Goal: Task Accomplishment & Management: Manage account settings

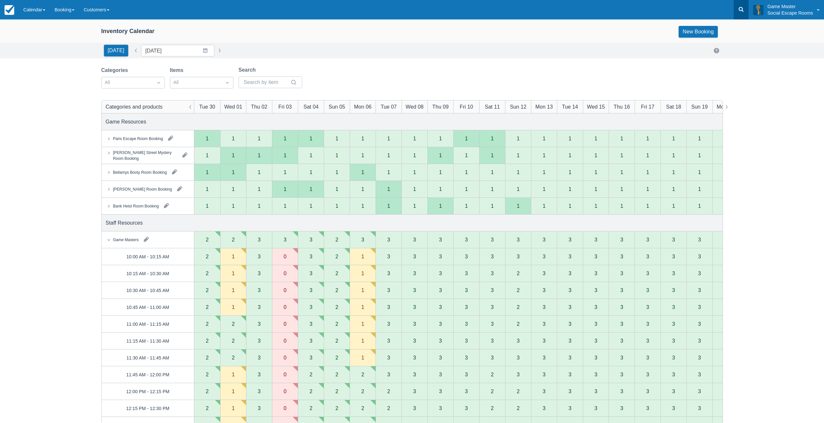
click at [742, 10] on icon at bounding box center [741, 9] width 5 height 5
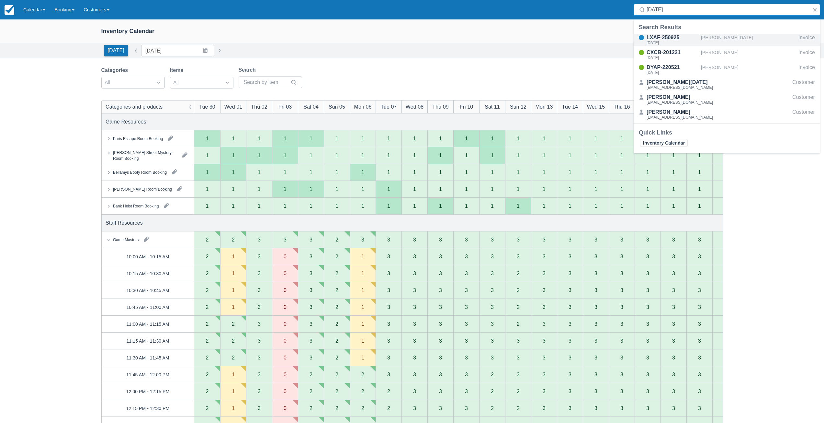
type input "dano"
click at [710, 40] on div "[PERSON_NAME][DATE]" at bounding box center [748, 40] width 95 height 12
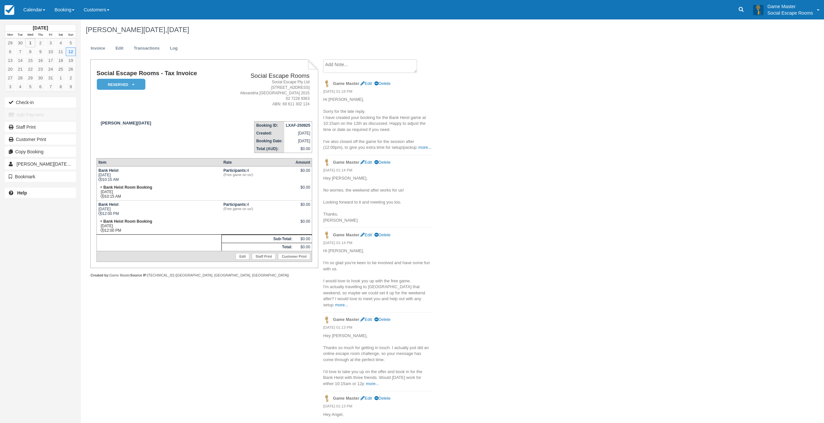
click at [345, 66] on textarea at bounding box center [370, 66] width 94 height 14
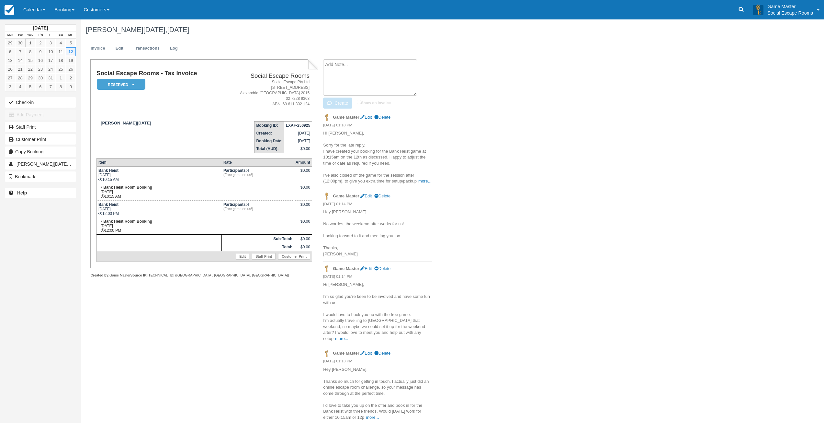
paste textarea "Hi Mark, Apologies for the delay on my end as well. I can confirm I have receiv…"
type textarea "Hi Mark, Apologies for the delay on my end as well. I can confirm I have receiv…"
click at [340, 97] on button "Create" at bounding box center [337, 102] width 29 height 11
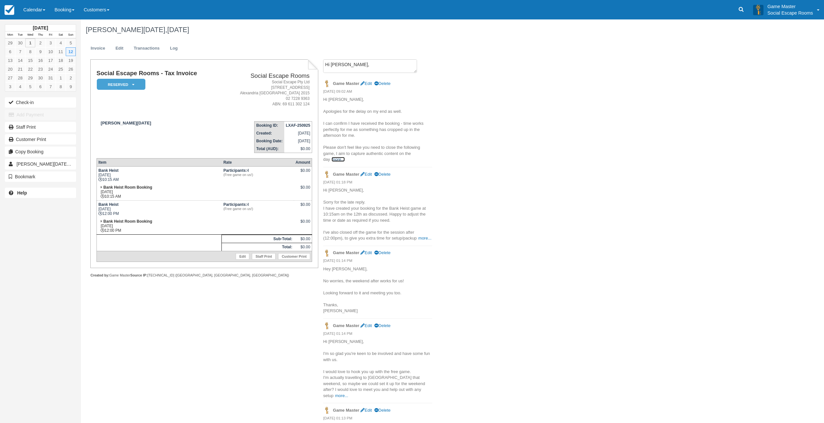
click at [332, 159] on link "more..." at bounding box center [338, 159] width 13 height 5
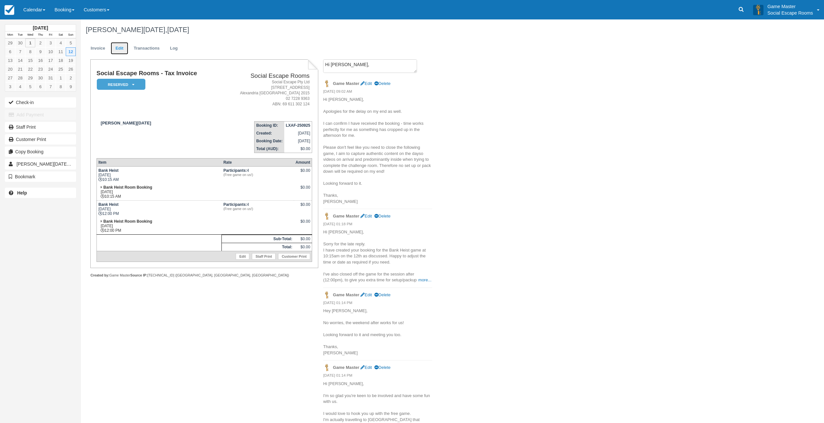
click at [124, 52] on link "Edit" at bounding box center [119, 48] width 17 height 13
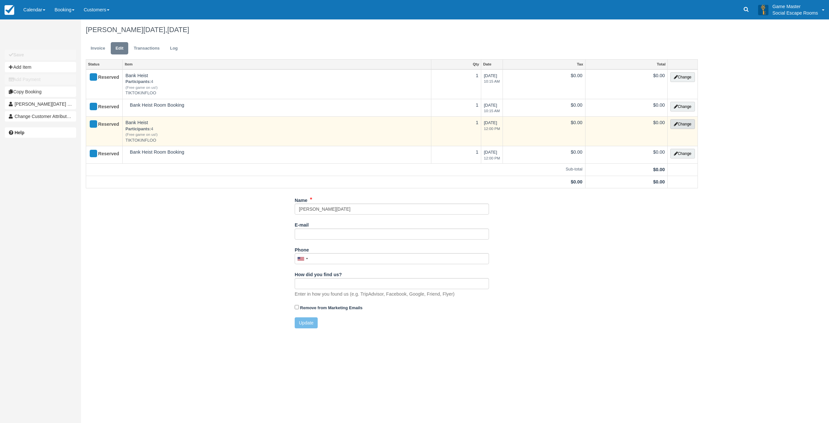
click at [677, 120] on button "Change" at bounding box center [682, 124] width 25 height 10
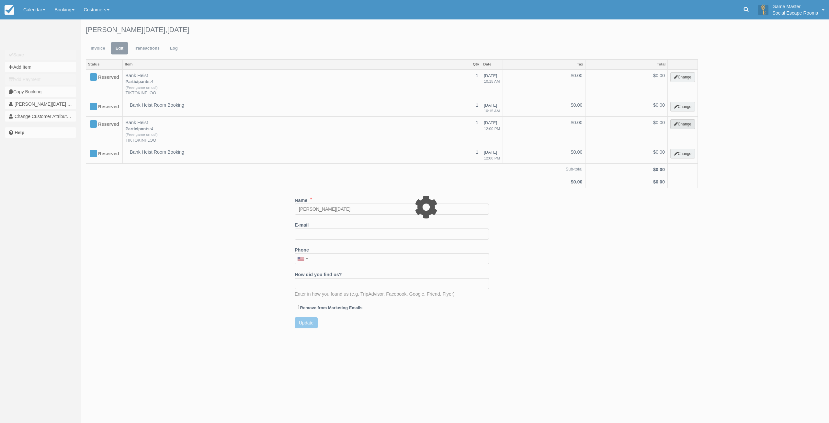
select select "2"
type input "0.00"
type input "TIKTOKINFLOO"
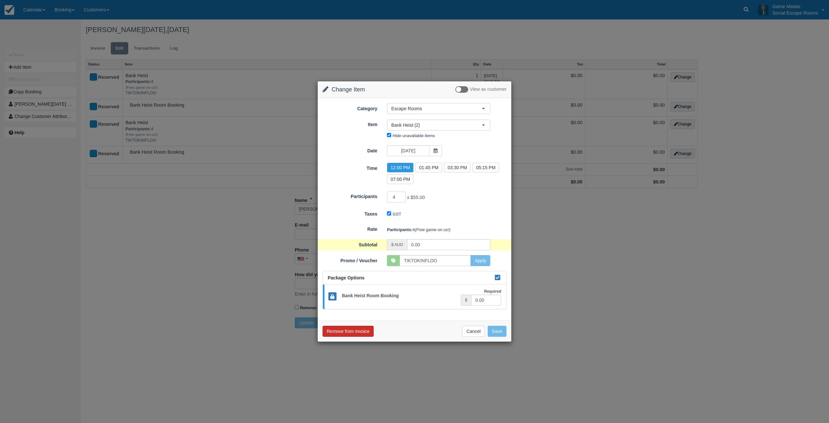
click at [367, 331] on button "Remove from Invoice" at bounding box center [348, 331] width 51 height 11
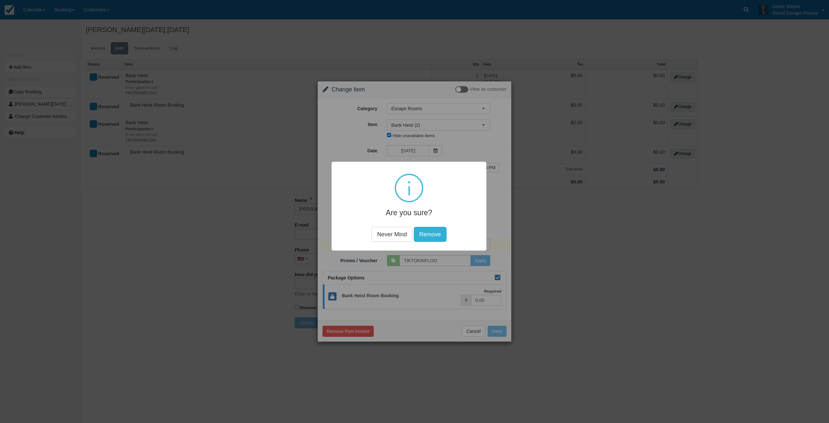
click at [442, 232] on button "Remove" at bounding box center [430, 234] width 33 height 15
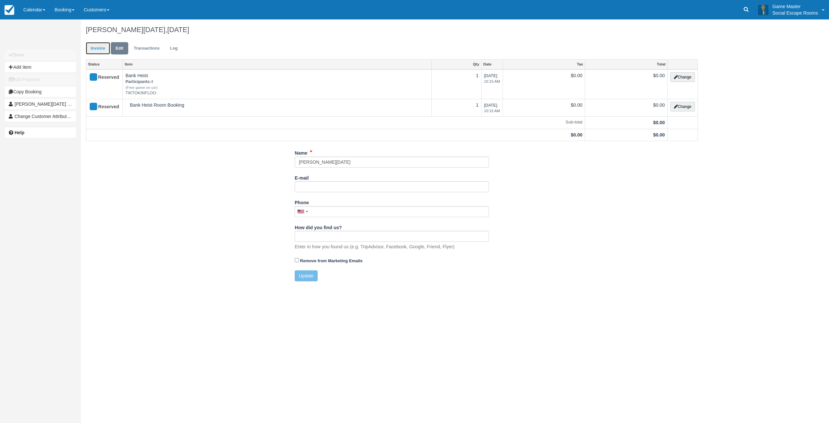
click at [96, 48] on link "Invoice" at bounding box center [98, 48] width 24 height 13
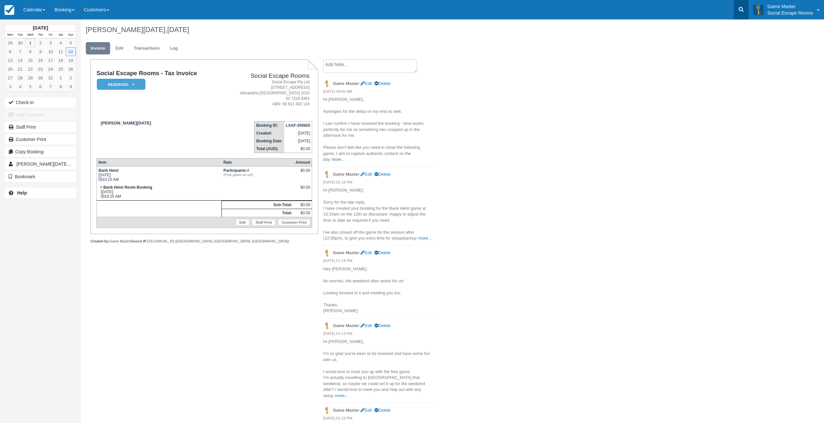
click at [738, 11] on link at bounding box center [741, 9] width 15 height 19
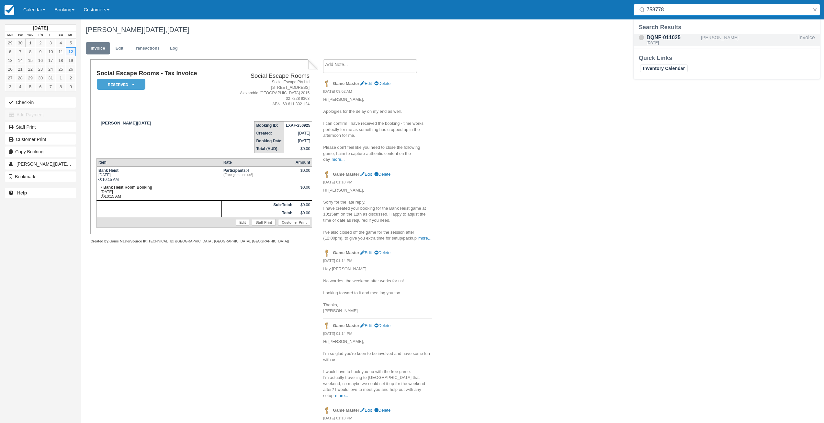
type input "758778"
click at [37, 12] on link "Calendar" at bounding box center [34, 9] width 31 height 19
click at [42, 87] on link "Day" at bounding box center [44, 89] width 51 height 14
